Goal: Information Seeking & Learning: Learn about a topic

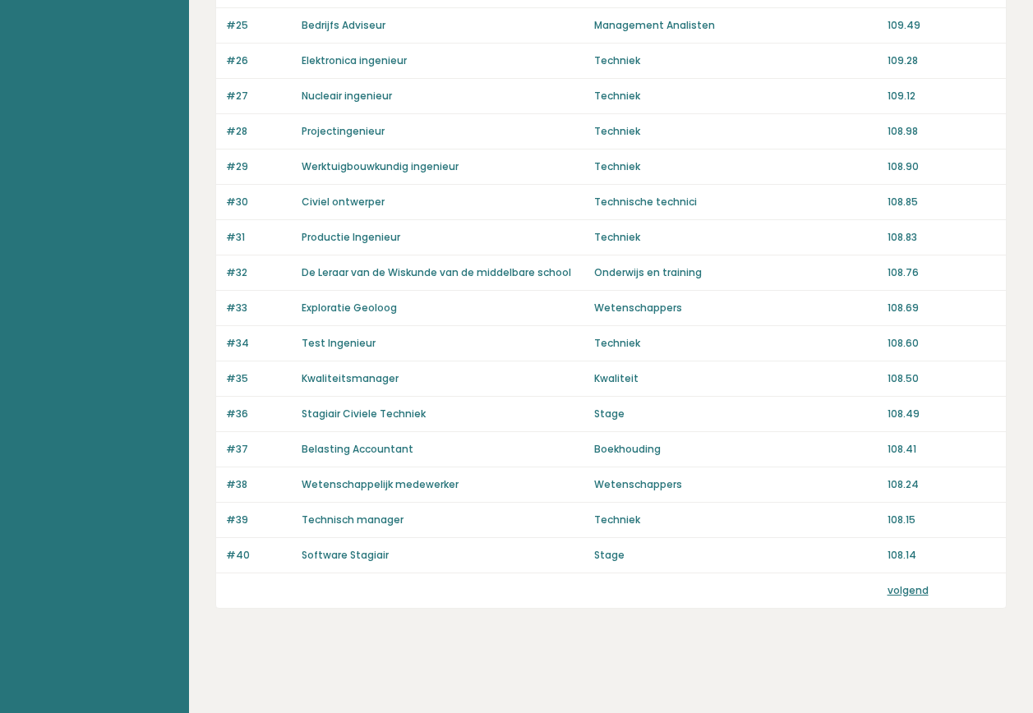
scroll to position [1046, 0]
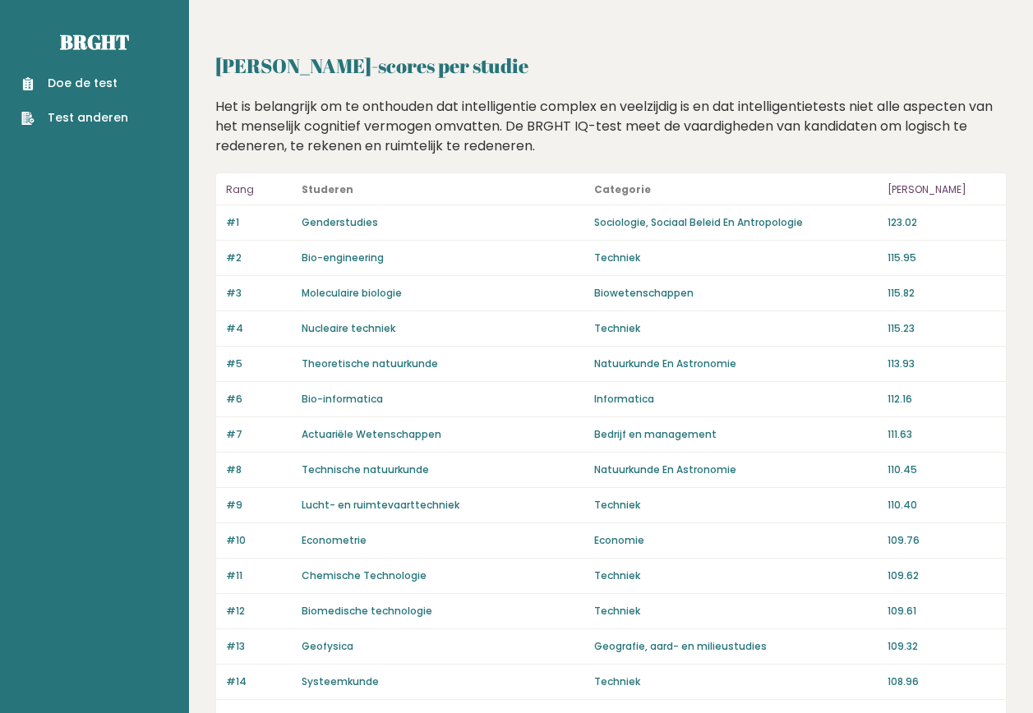
click at [99, 120] on font "Test anderen" at bounding box center [88, 117] width 81 height 17
